Goal: Task Accomplishment & Management: Use online tool/utility

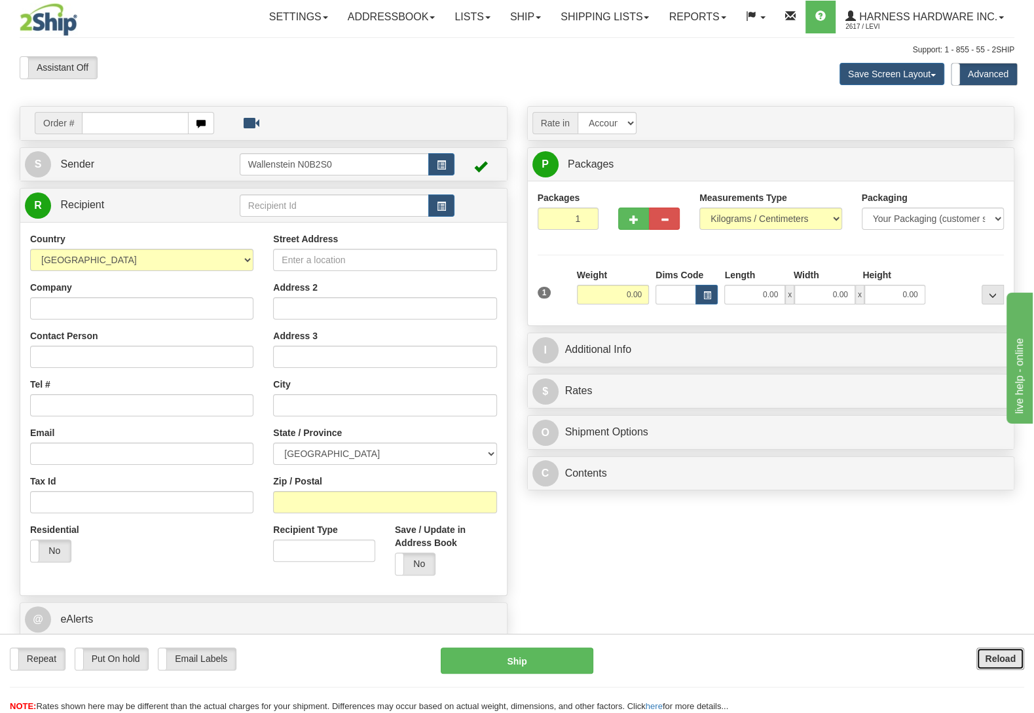
drag, startPoint x: 983, startPoint y: 657, endPoint x: 969, endPoint y: 666, distance: 16.9
click at [986, 657] on button "Reload" at bounding box center [1000, 658] width 48 height 22
type input "Four"
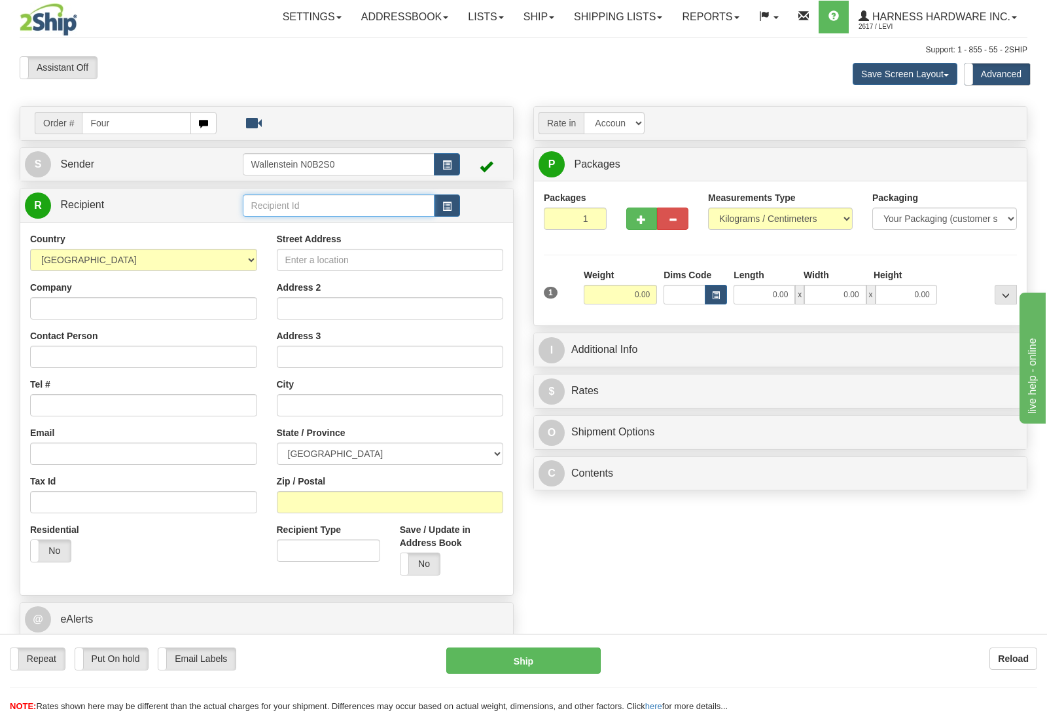
click at [280, 202] on input "text" at bounding box center [339, 205] width 192 height 22
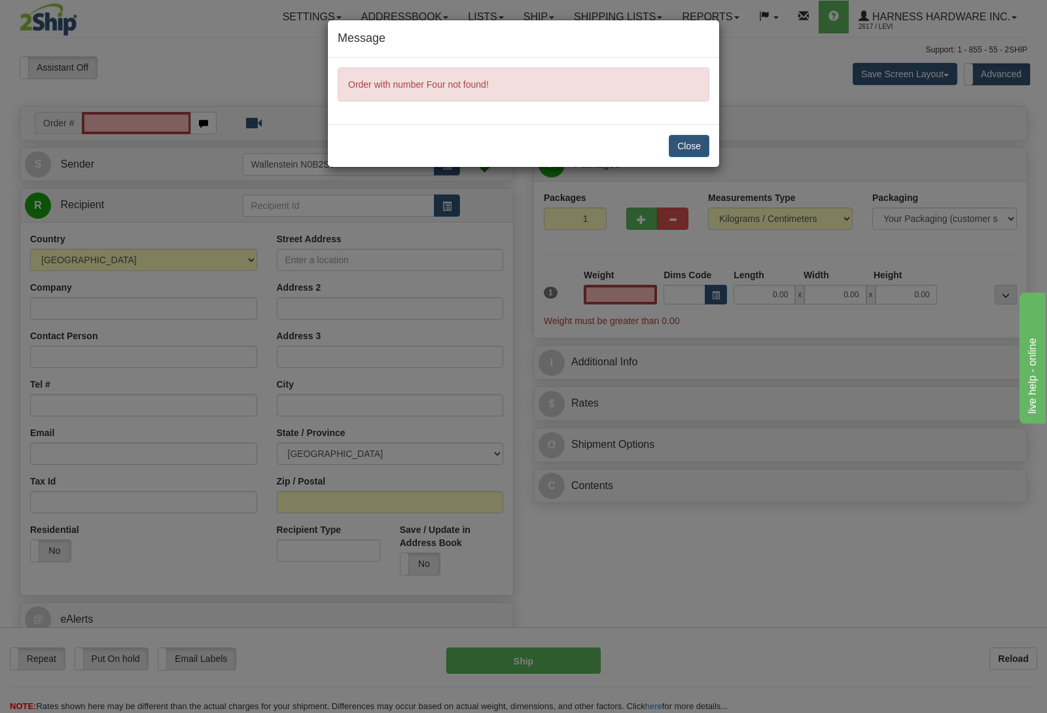
type input "0.00"
click at [994, 654] on div "Message Order with number Four not found! Close" at bounding box center [523, 356] width 1047 height 713
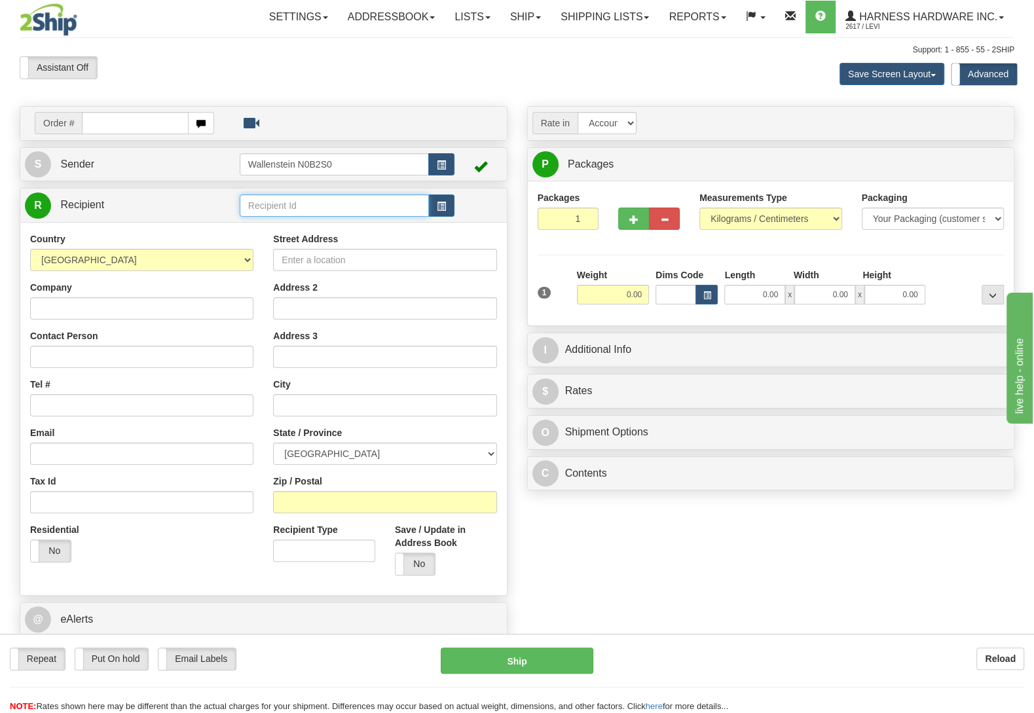
click at [294, 207] on input "text" at bounding box center [334, 205] width 189 height 22
type input "FOUM"
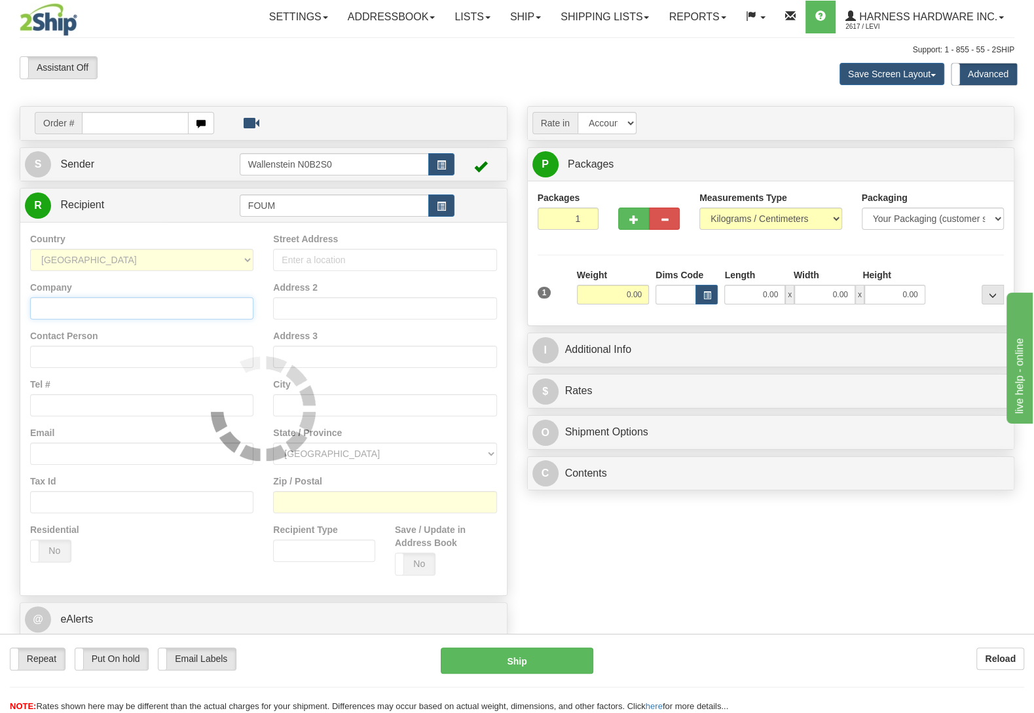
click at [149, 316] on input "Company" at bounding box center [141, 308] width 223 height 22
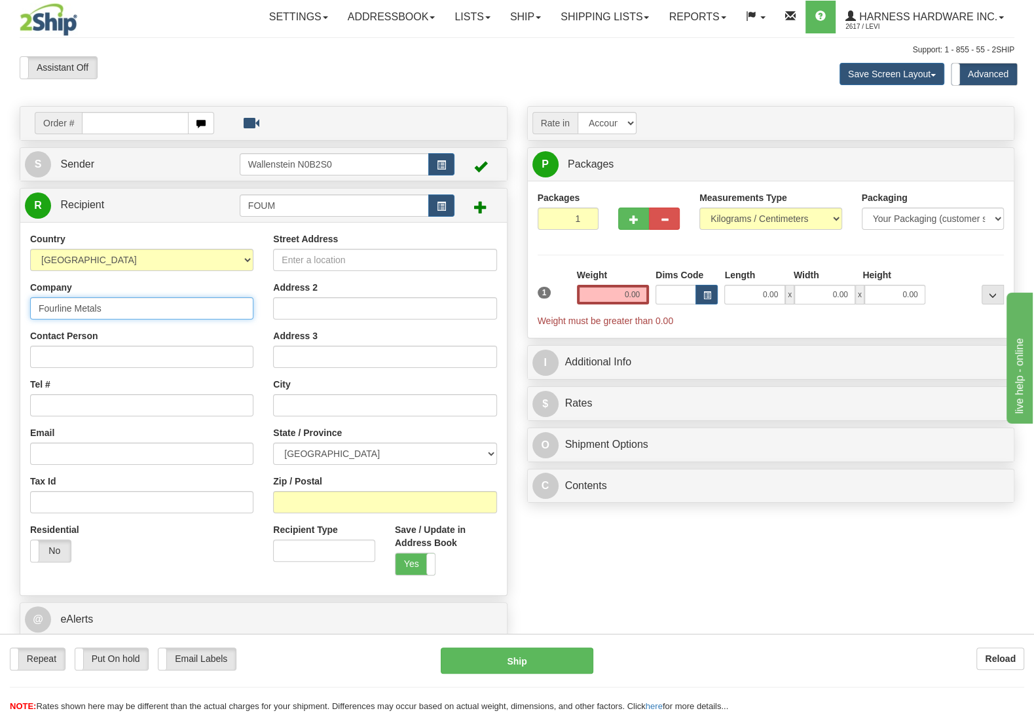
type input "Fourline Metals"
click at [103, 363] on input "Contact Person" at bounding box center [141, 357] width 223 height 22
type input "Aaron"
click at [317, 261] on input "Street Address" at bounding box center [384, 260] width 223 height 22
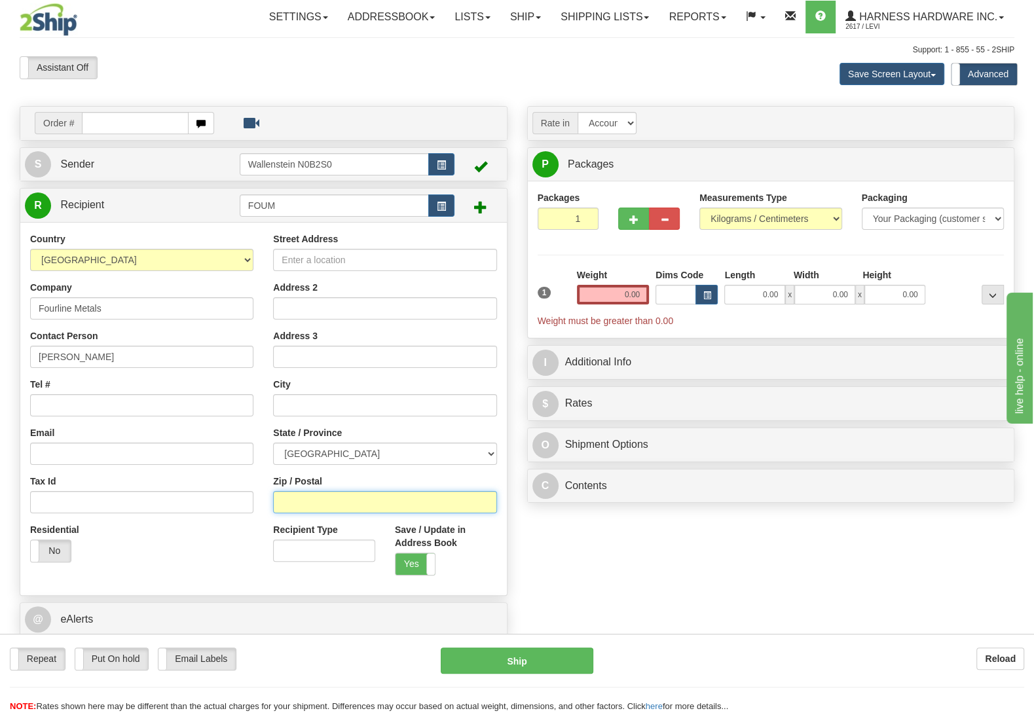
click at [319, 501] on input "Zip / Postal" at bounding box center [384, 502] width 223 height 22
type input "N0C 1E0"
drag, startPoint x: 566, startPoint y: 552, endPoint x: 425, endPoint y: 410, distance: 200.4
click at [566, 550] on div "Order # S Sender" at bounding box center [517, 395] width 1014 height 579
type input "FLESHERTON"
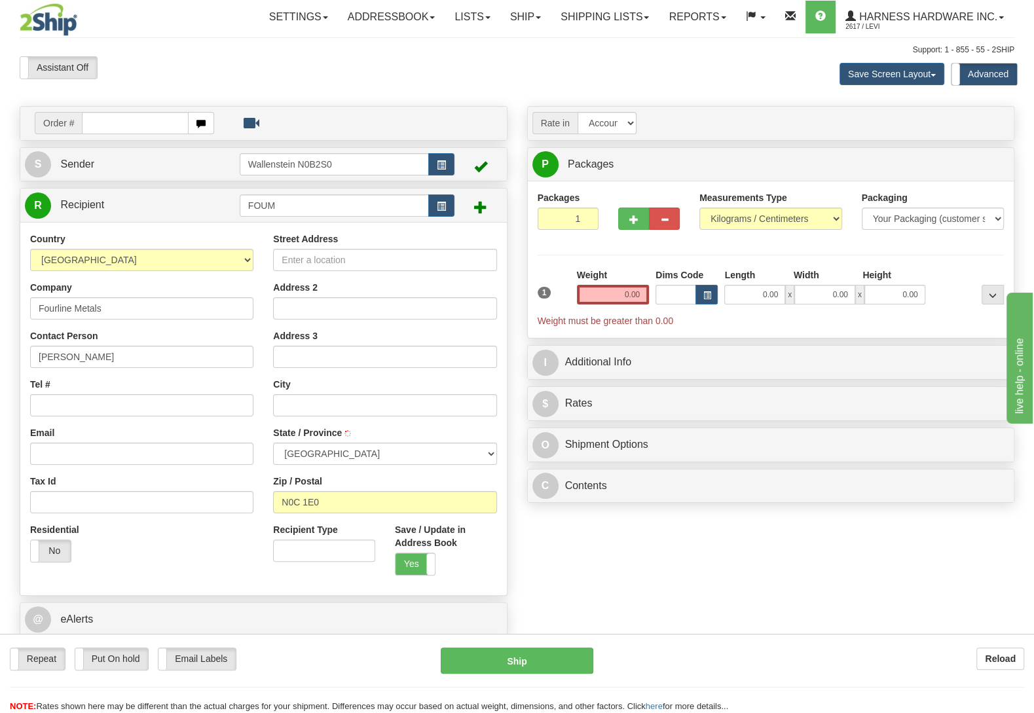
select select "ON"
click at [347, 264] on input "Street Address" at bounding box center [384, 260] width 223 height 22
click at [376, 261] on input "Street Address" at bounding box center [384, 260] width 223 height 22
type input "407412 grey RD 4"
click at [579, 294] on input "0.00" at bounding box center [613, 295] width 72 height 20
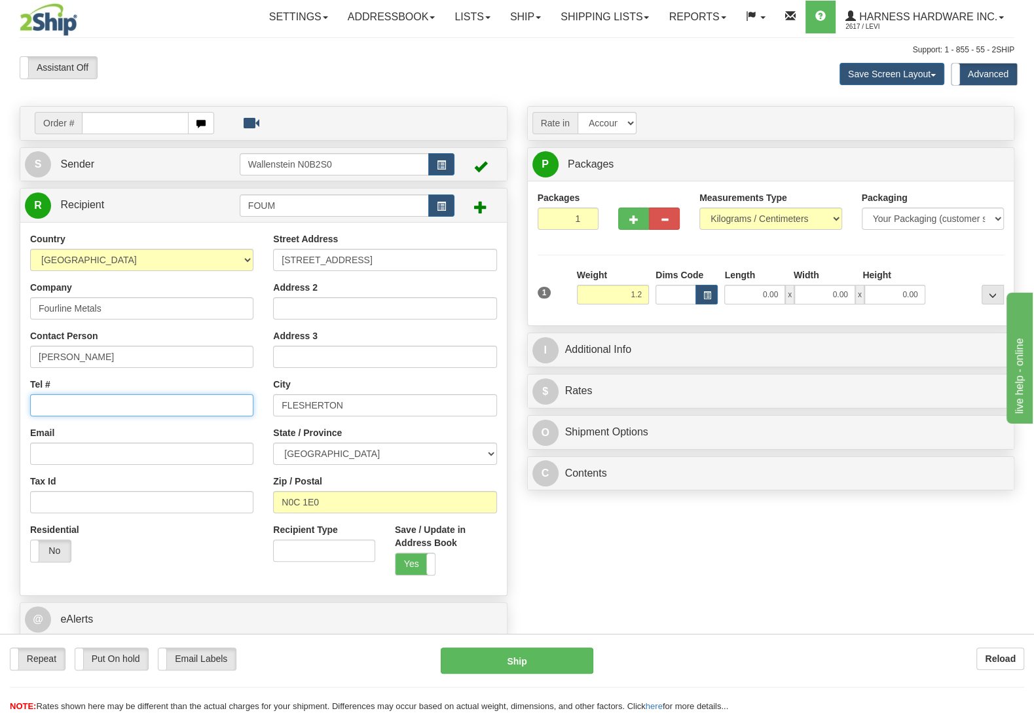
type input "1.20"
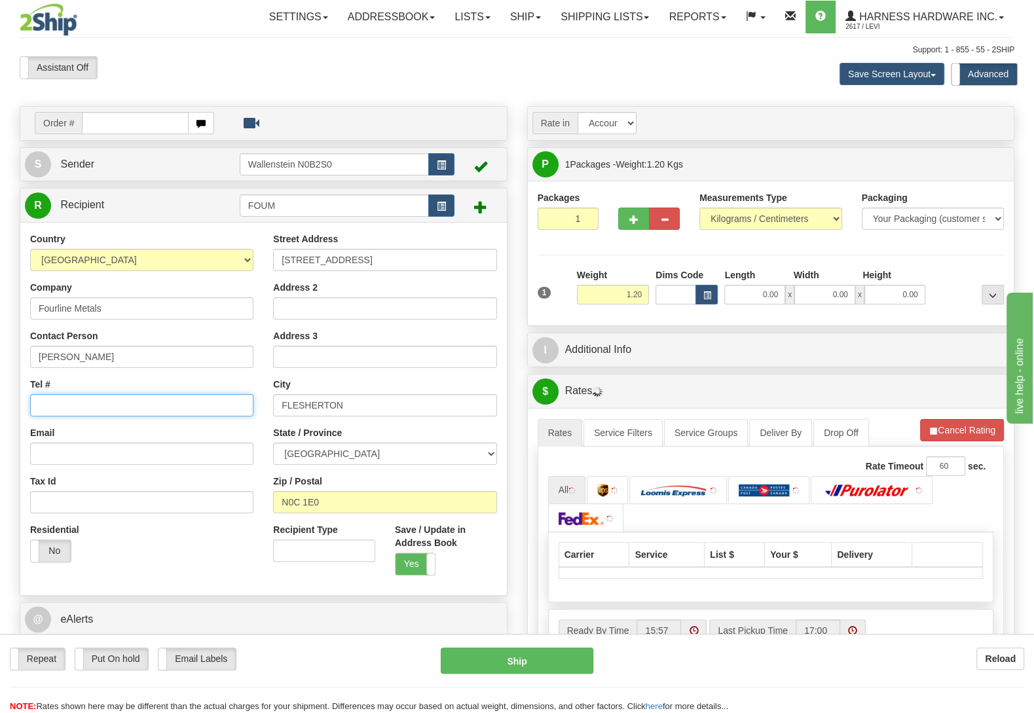
click at [101, 407] on input "Tel #" at bounding box center [141, 405] width 223 height 22
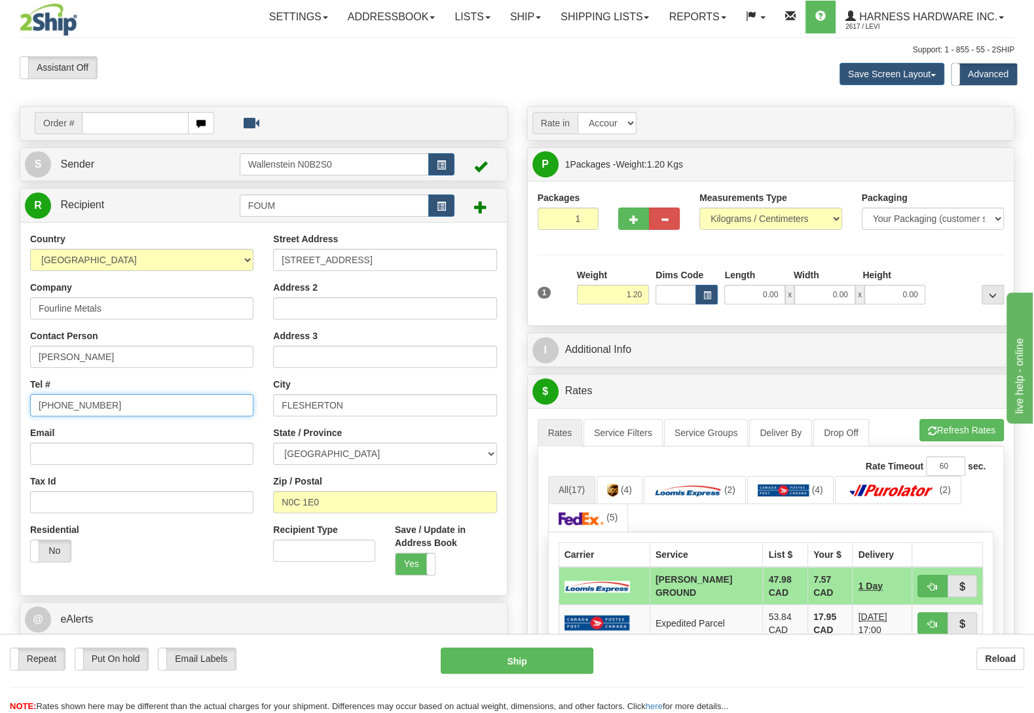
type input "(226)808-1373"
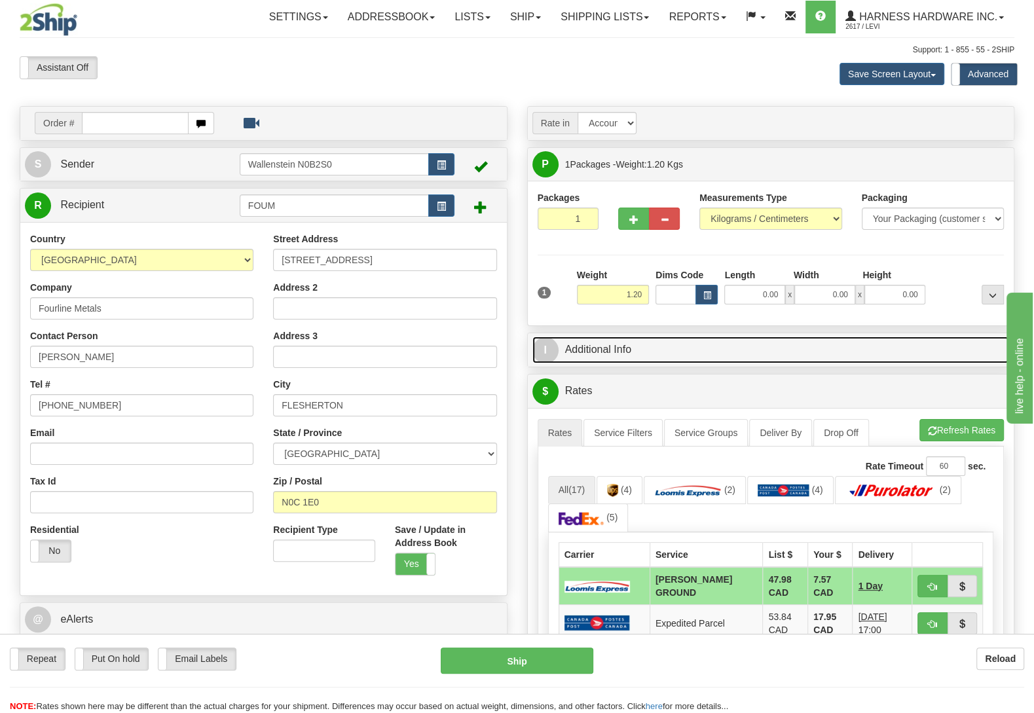
drag, startPoint x: 776, startPoint y: 352, endPoint x: 755, endPoint y: 346, distance: 21.1
click at [776, 351] on link "I Additional Info" at bounding box center [770, 349] width 477 height 27
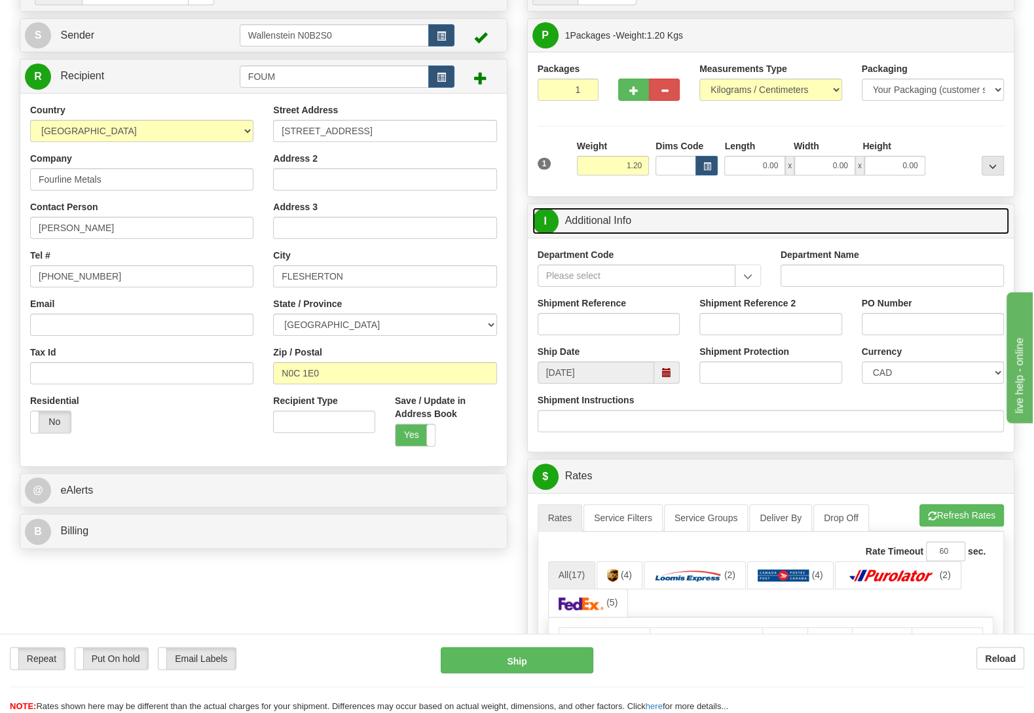
scroll to position [137, 0]
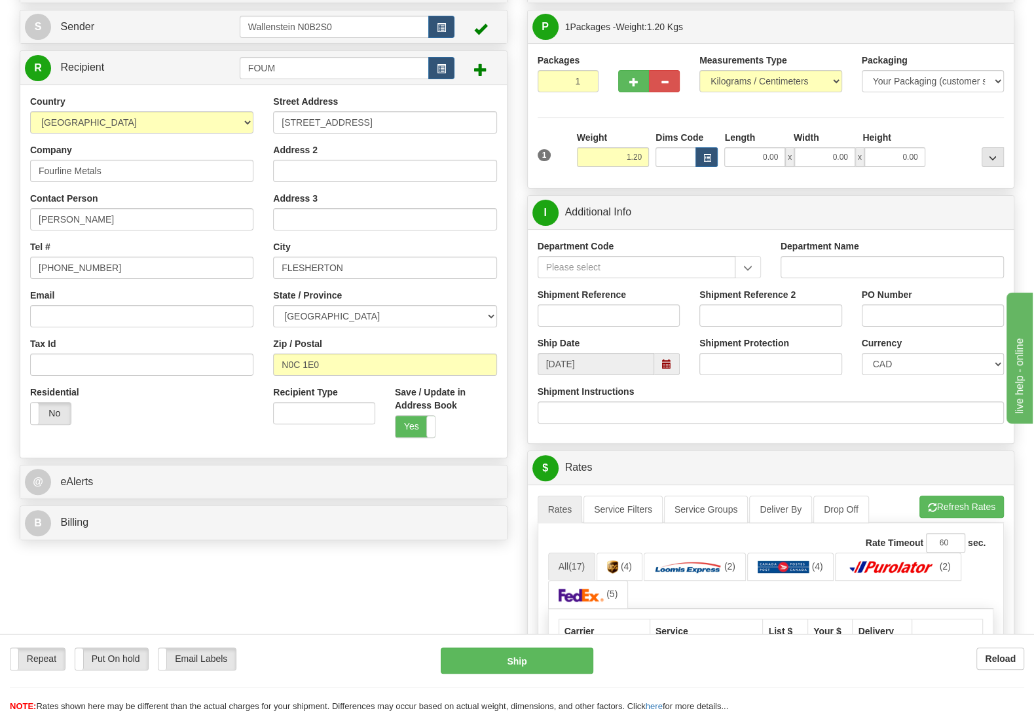
drag, startPoint x: 952, startPoint y: 150, endPoint x: 910, endPoint y: 173, distance: 48.1
click at [952, 151] on div at bounding box center [967, 149] width 79 height 36
click at [576, 209] on link "I Additional Info" at bounding box center [770, 212] width 477 height 27
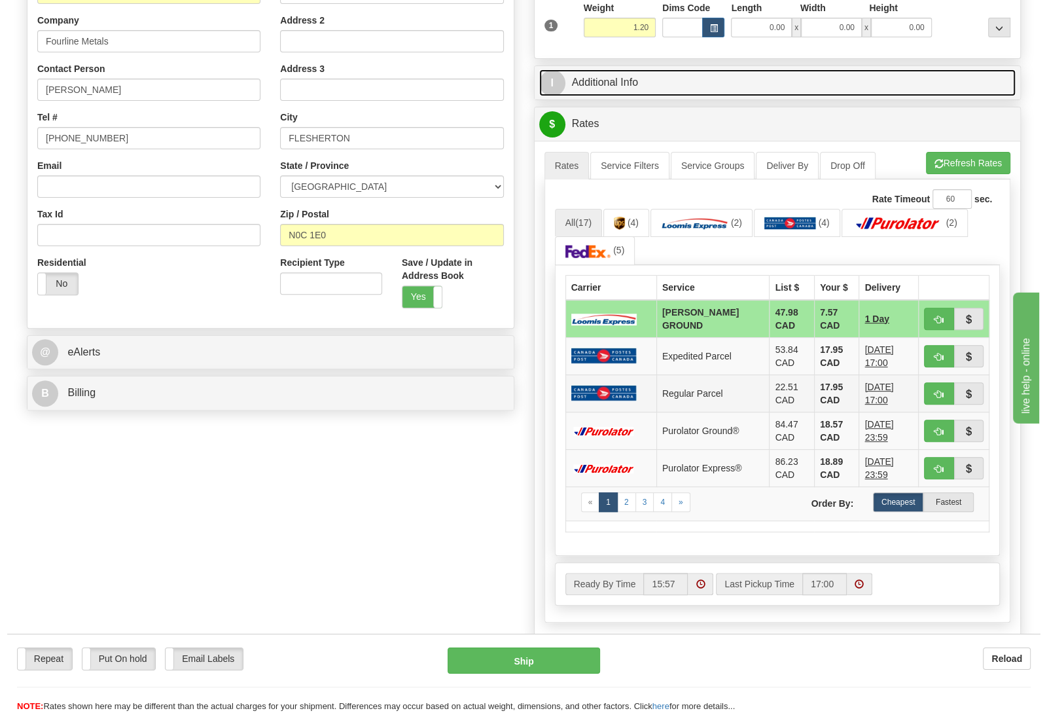
scroll to position [275, 0]
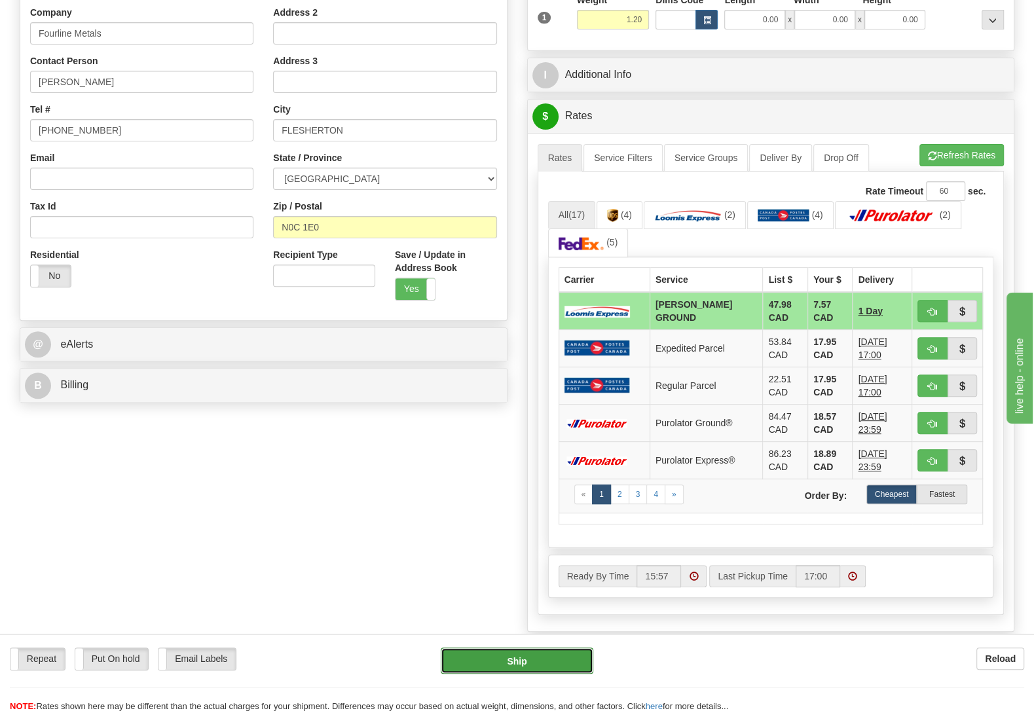
click at [560, 652] on button "Ship" at bounding box center [517, 660] width 153 height 26
type input "DD"
